Goal: Information Seeking & Learning: Find specific fact

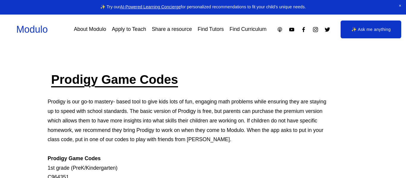
click at [128, 18] on div "Skip to Content Modulo About Modulo Apply to Teach Share a resource Find Tutors" at bounding box center [203, 30] width 406 height 30
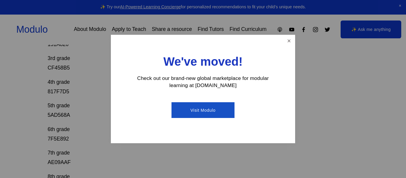
scroll to position [166, 0]
click at [286, 42] on link "Close" at bounding box center [289, 41] width 10 height 10
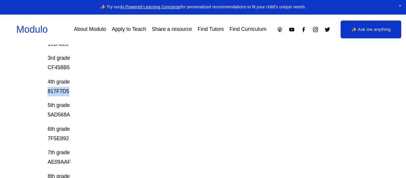
drag, startPoint x: 69, startPoint y: 91, endPoint x: 41, endPoint y: 91, distance: 27.9
click at [41, 91] on div "Prodigy Game Codes Prodigy is our go-to mastery- based tool to give kids lots o…" at bounding box center [203, 84] width 406 height 358
copy p "817F7D5"
drag, startPoint x: 70, startPoint y: 67, endPoint x: 35, endPoint y: 61, distance: 35.3
click at [35, 61] on div "Prodigy Game Codes Prodigy is our go-to mastery- based tool to give kids lots o…" at bounding box center [203, 84] width 406 height 358
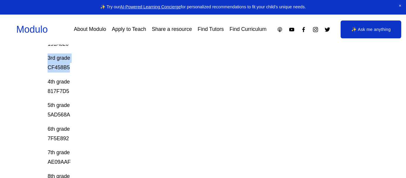
click at [42, 64] on div "Prodigy Game Codes Prodigy is our go-to mastery- based tool to give kids lots o…" at bounding box center [203, 84] width 406 height 358
click at [51, 67] on p "3rd grade CF458B5" at bounding box center [187, 62] width 279 height 19
drag, startPoint x: 47, startPoint y: 114, endPoint x: 76, endPoint y: 118, distance: 29.9
click at [76, 118] on div "Prodigy Game Codes Prodigy is our go-to mastery- based tool to give kids lots o…" at bounding box center [203, 84] width 406 height 358
copy p "5AD568A"
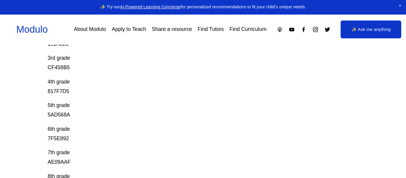
click at [29, 55] on div "Prodigy Game Codes Prodigy is our go-to mastery- based tool to give kids lots o…" at bounding box center [203, 84] width 406 height 358
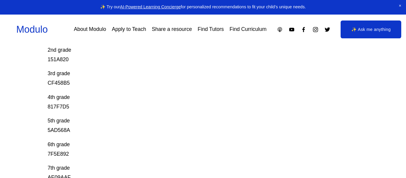
scroll to position [143, 0]
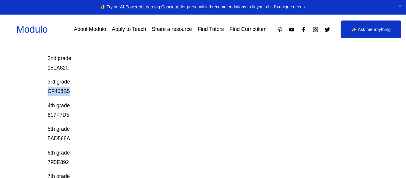
drag, startPoint x: 70, startPoint y: 92, endPoint x: 34, endPoint y: 94, distance: 36.0
click at [34, 94] on div "Prodigy Game Codes Prodigy is our go-to mastery- based tool to give kids lots o…" at bounding box center [203, 108] width 406 height 358
copy p "CF458B5"
